Goal: Information Seeking & Learning: Learn about a topic

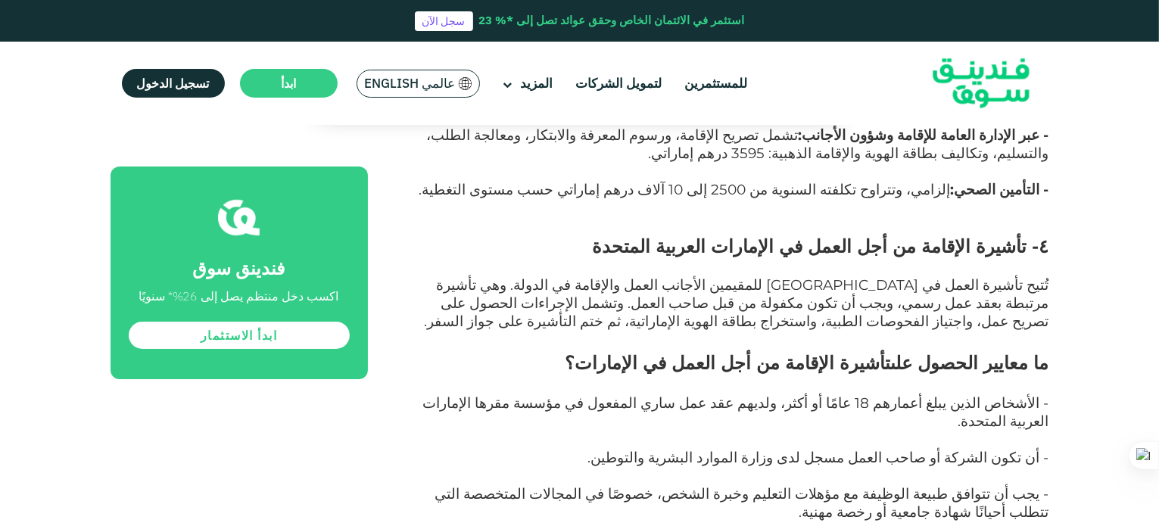
scroll to position [5715, 0]
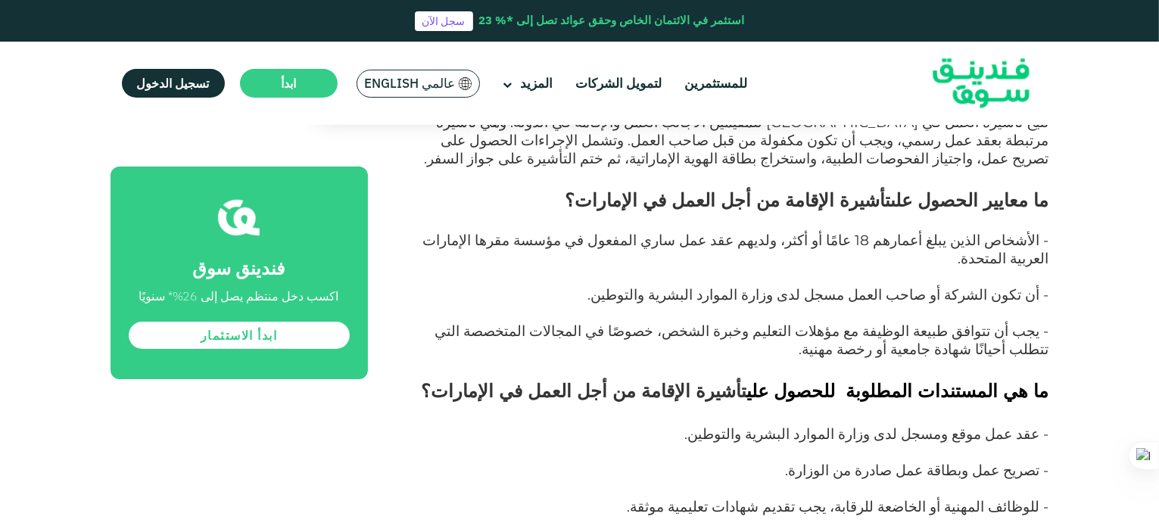
scroll to position [5867, 0]
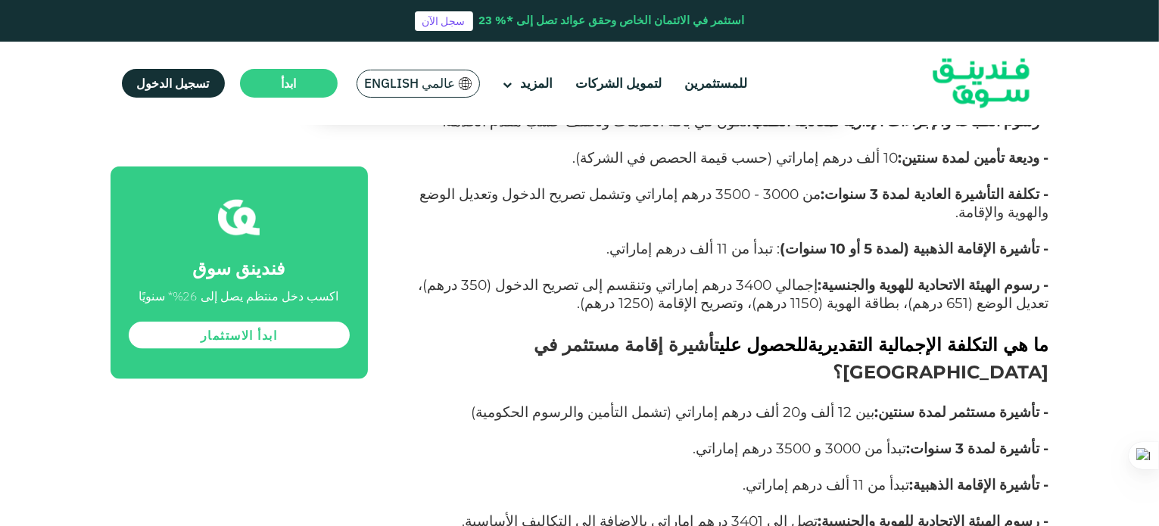
scroll to position [7607, 0]
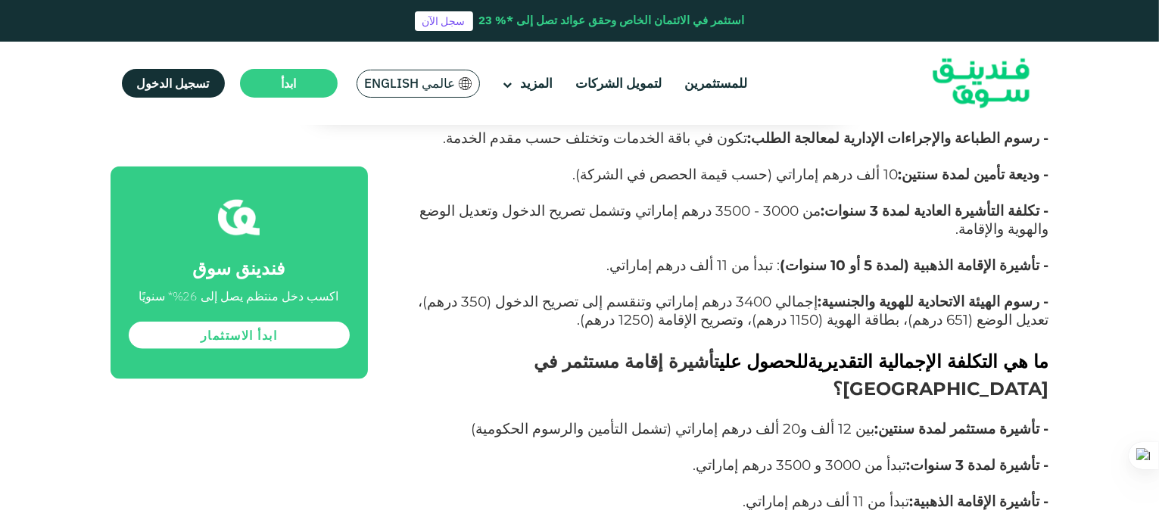
drag, startPoint x: 890, startPoint y: 313, endPoint x: 775, endPoint y: 313, distance: 115.0
copy span "تأشيرة إقامة الأسرة"
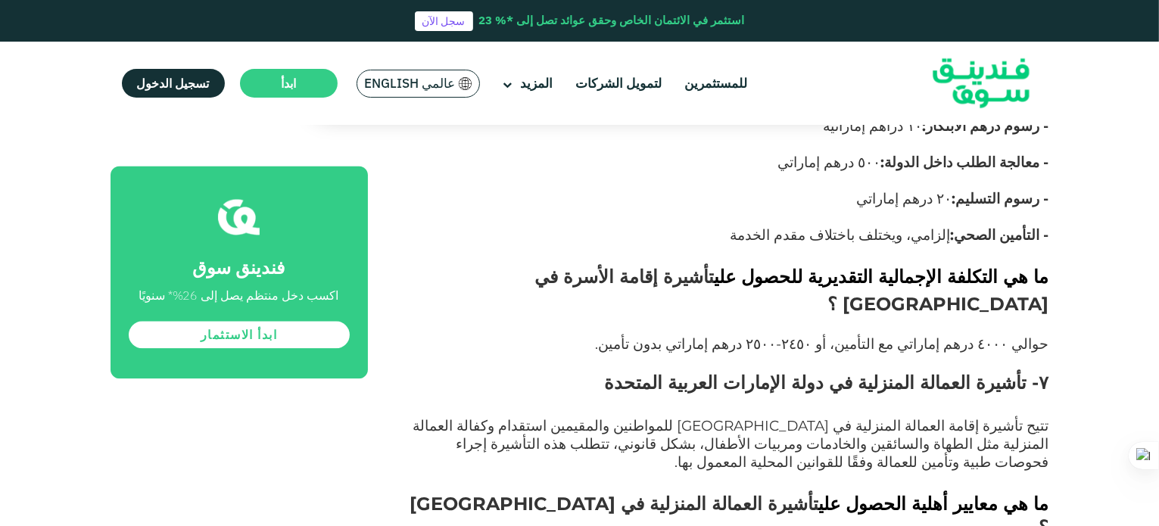
scroll to position [9121, 0]
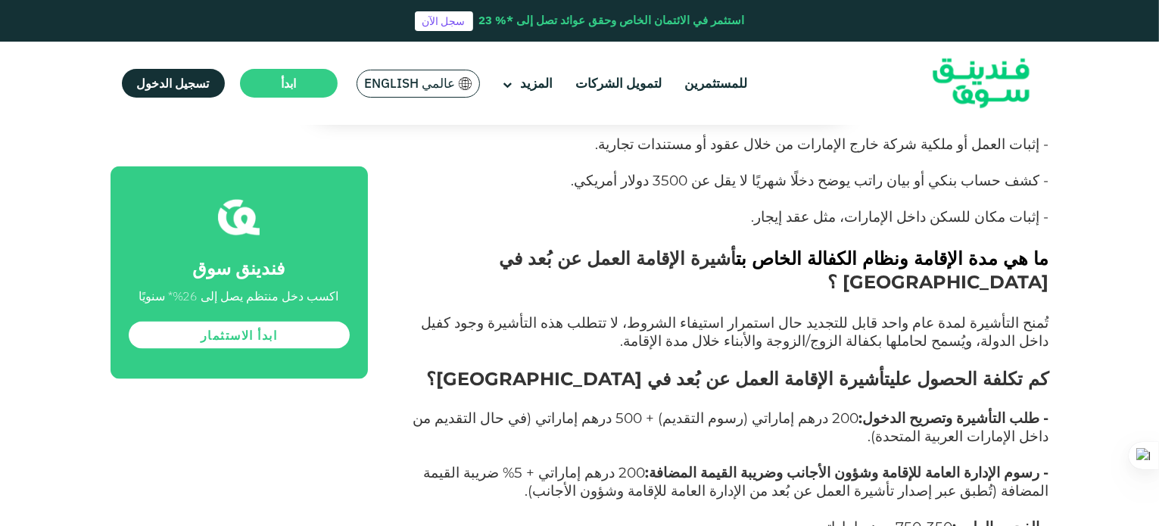
scroll to position [13813, 0]
